Goal: Find contact information: Obtain details needed to contact an individual or organization

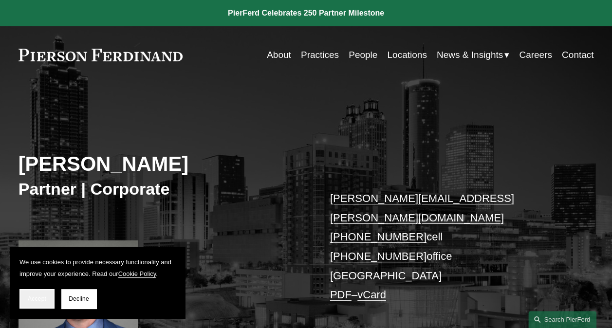
click at [50, 301] on button "Accept" at bounding box center [36, 298] width 35 height 19
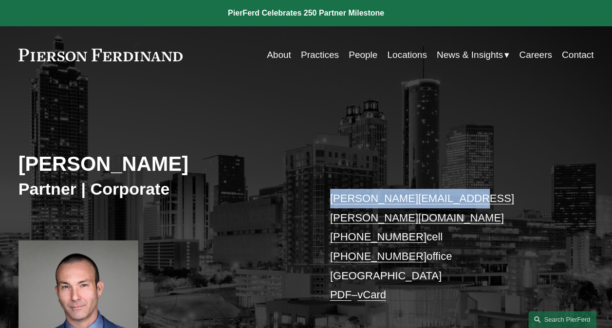
drag, startPoint x: 450, startPoint y: 199, endPoint x: 330, endPoint y: 206, distance: 120.5
click at [330, 206] on p "tyler.giles@pierferd.com +1.404.513.7511 cell +1.470.751.0529 office Atlanta PD…" at bounding box center [450, 247] width 240 height 116
copy link "[PERSON_NAME][EMAIL_ADDRESS][PERSON_NAME][DOMAIN_NAME]"
drag, startPoint x: 324, startPoint y: 214, endPoint x: 410, endPoint y: 224, distance: 85.8
click at [410, 224] on div "Tyler Giles Partner | Corporate tyler.giles@pierferd.com +1.404.513.7511 cell +…" at bounding box center [306, 234] width 612 height 265
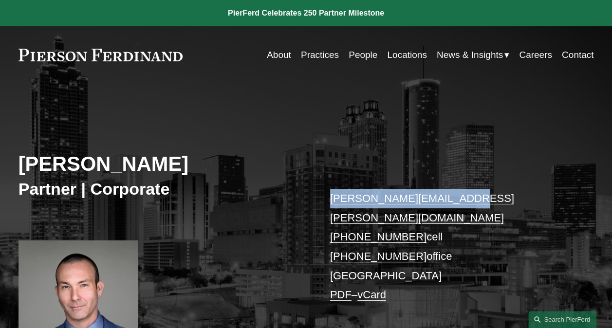
copy link "[PHONE_NUMBER]"
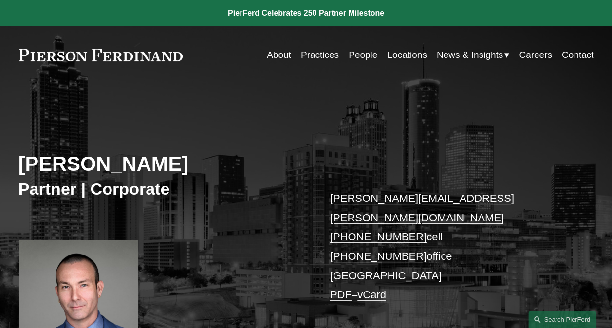
drag, startPoint x: 186, startPoint y: 53, endPoint x: 64, endPoint y: 72, distance: 123.2
click at [64, 72] on div "Skip to Content About Practices People Locations" at bounding box center [306, 54] width 612 height 57
drag, startPoint x: 17, startPoint y: 60, endPoint x: 95, endPoint y: 47, distance: 79.0
click at [95, 47] on div "Skip to Content About Practices People Locations" at bounding box center [306, 54] width 612 height 57
click at [182, 53] on link at bounding box center [101, 55] width 165 height 13
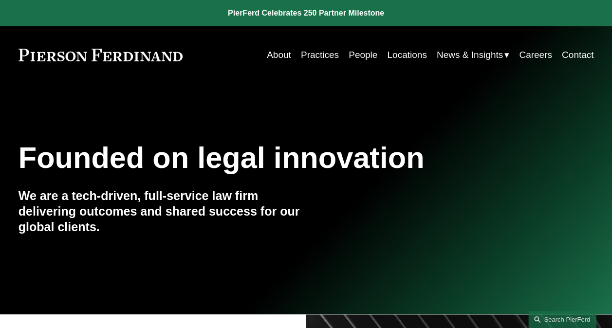
click at [190, 57] on div "About Practices People Locations News & Insights News Insights Blogs Careers Co…" at bounding box center [388, 55] width 411 height 19
drag, startPoint x: 190, startPoint y: 57, endPoint x: 76, endPoint y: 79, distance: 117.1
click at [76, 79] on div "Skip to Content About Practices People Locations" at bounding box center [306, 54] width 612 height 57
drag, startPoint x: 76, startPoint y: 79, endPoint x: 87, endPoint y: 93, distance: 17.7
click at [87, 93] on div "Founded on legal innovation We are a tech-driven, full-service law firm deliver…" at bounding box center [306, 199] width 612 height 231
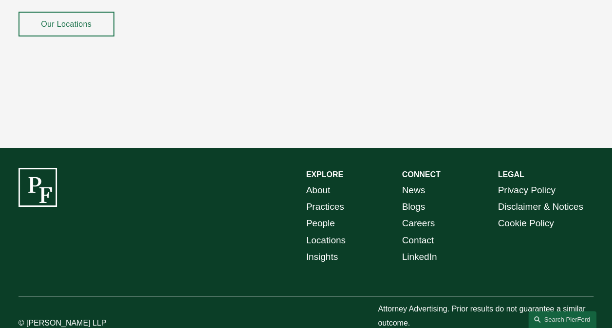
scroll to position [1653, 0]
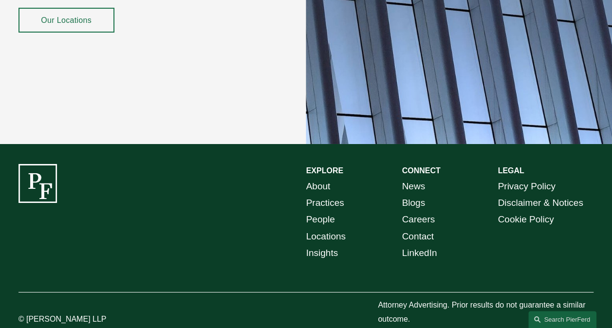
drag, startPoint x: 106, startPoint y: 300, endPoint x: 26, endPoint y: 292, distance: 79.7
click at [26, 299] on div "© [PERSON_NAME] LLP" at bounding box center [79, 313] width 120 height 28
copy p "Pierson Ferdinand LLP"
